Goal: Transaction & Acquisition: Purchase product/service

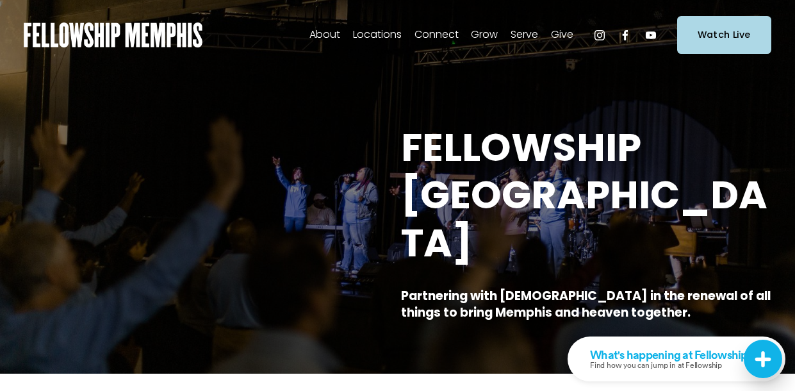
click at [560, 36] on span "Give" at bounding box center [562, 35] width 22 height 19
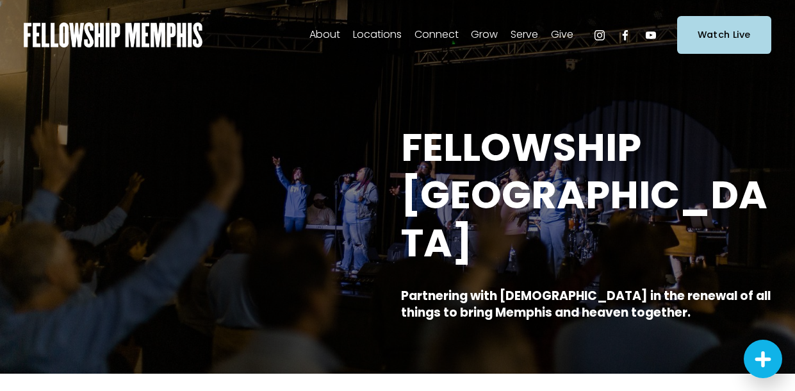
click at [0, 0] on span "Give" at bounding box center [0, 0] width 0 height 0
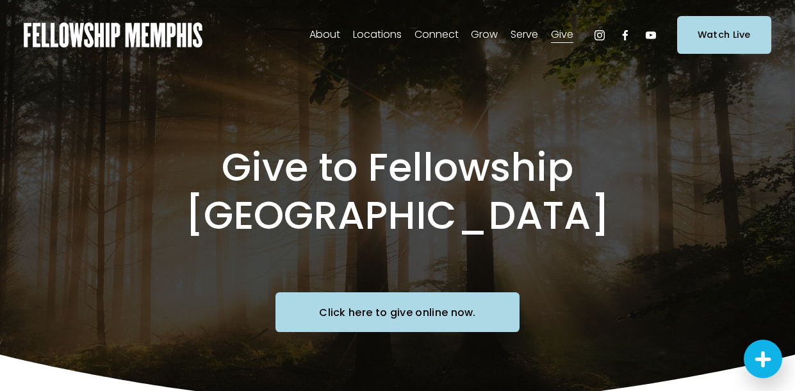
click at [361, 292] on link "Click here to give online now." at bounding box center [397, 311] width 245 height 39
